Goal: Register for event/course

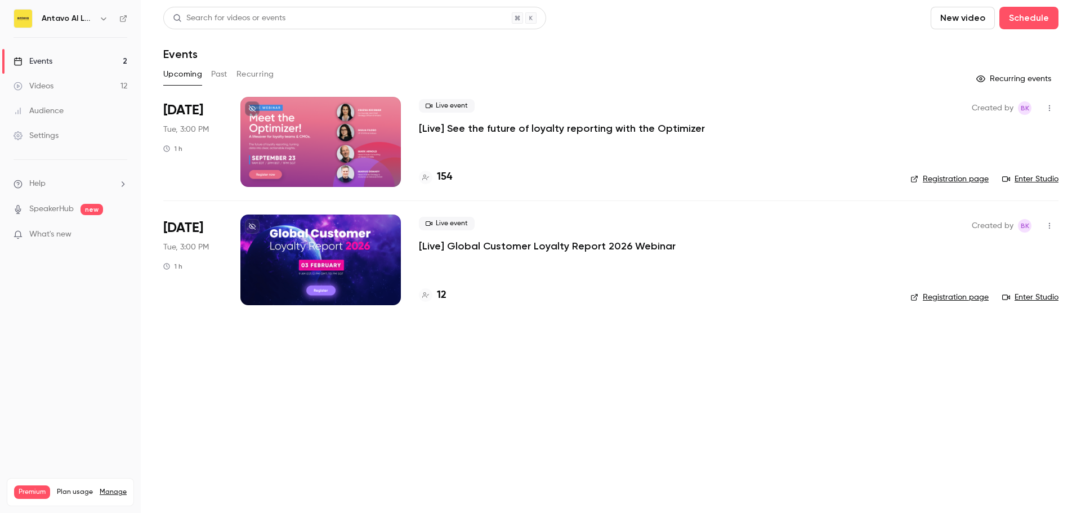
click at [1039, 180] on link "Enter Studio" at bounding box center [1031, 178] width 56 height 11
click at [950, 177] on link "Registration page" at bounding box center [950, 178] width 78 height 11
click at [1016, 176] on link "Enter Studio" at bounding box center [1031, 178] width 56 height 11
click at [1020, 181] on link "Enter Studio" at bounding box center [1031, 178] width 56 height 11
click at [960, 179] on link "Registration page" at bounding box center [950, 178] width 78 height 11
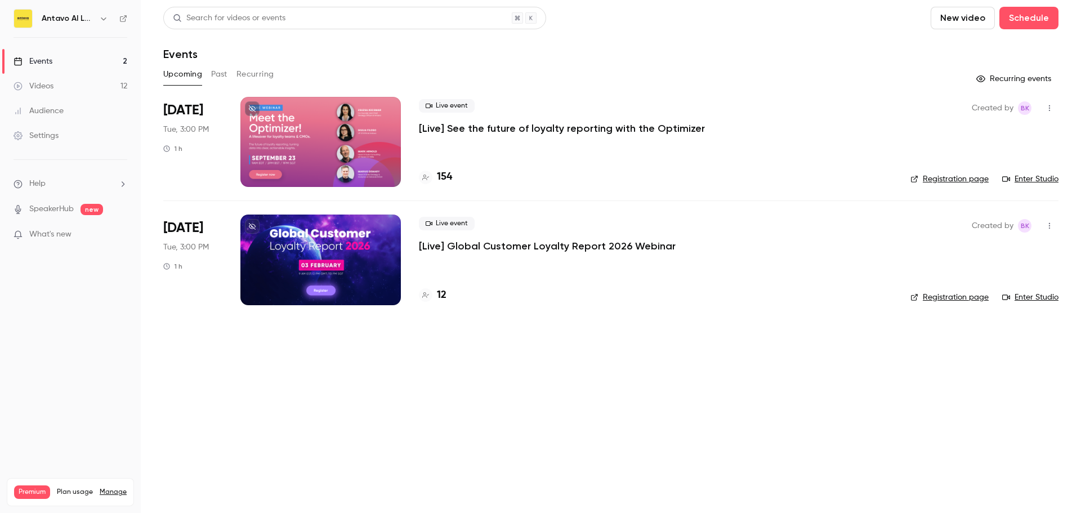
click at [1019, 180] on link "Enter Studio" at bounding box center [1031, 178] width 56 height 11
click at [483, 132] on p "[Live] See the future of loyalty reporting with the Optimizer" at bounding box center [562, 129] width 286 height 14
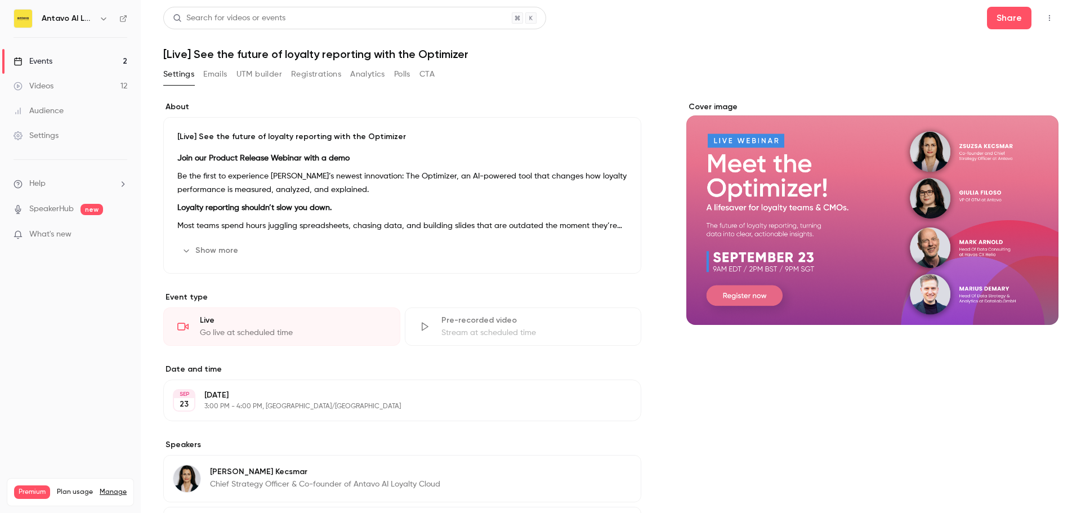
click at [41, 60] on div "Events" at bounding box center [33, 61] width 39 height 11
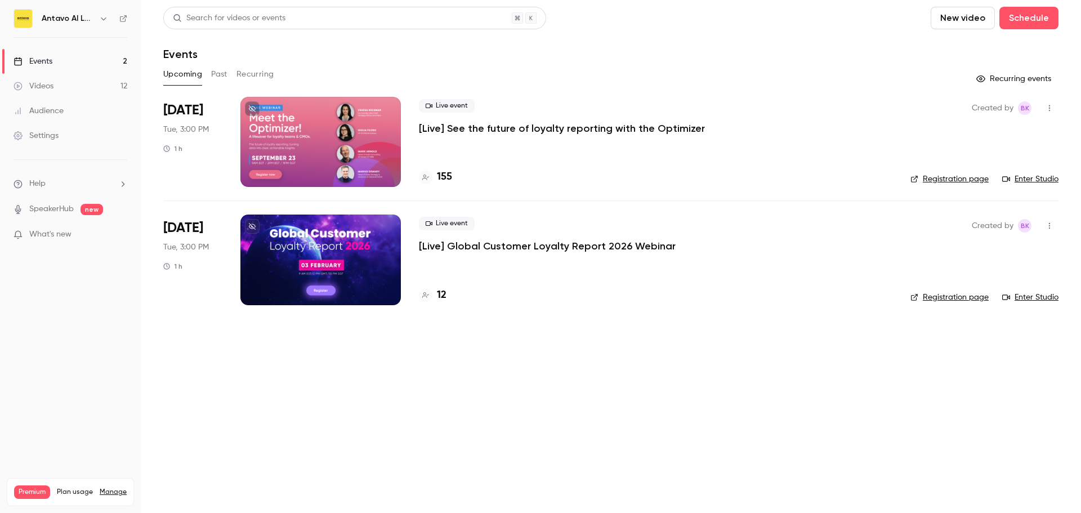
click at [1021, 178] on link "Enter Studio" at bounding box center [1031, 178] width 56 height 11
click at [1038, 177] on link "Enter Studio" at bounding box center [1031, 178] width 56 height 11
click at [1020, 180] on link "Enter Studio" at bounding box center [1031, 178] width 56 height 11
